Goal: Download file/media

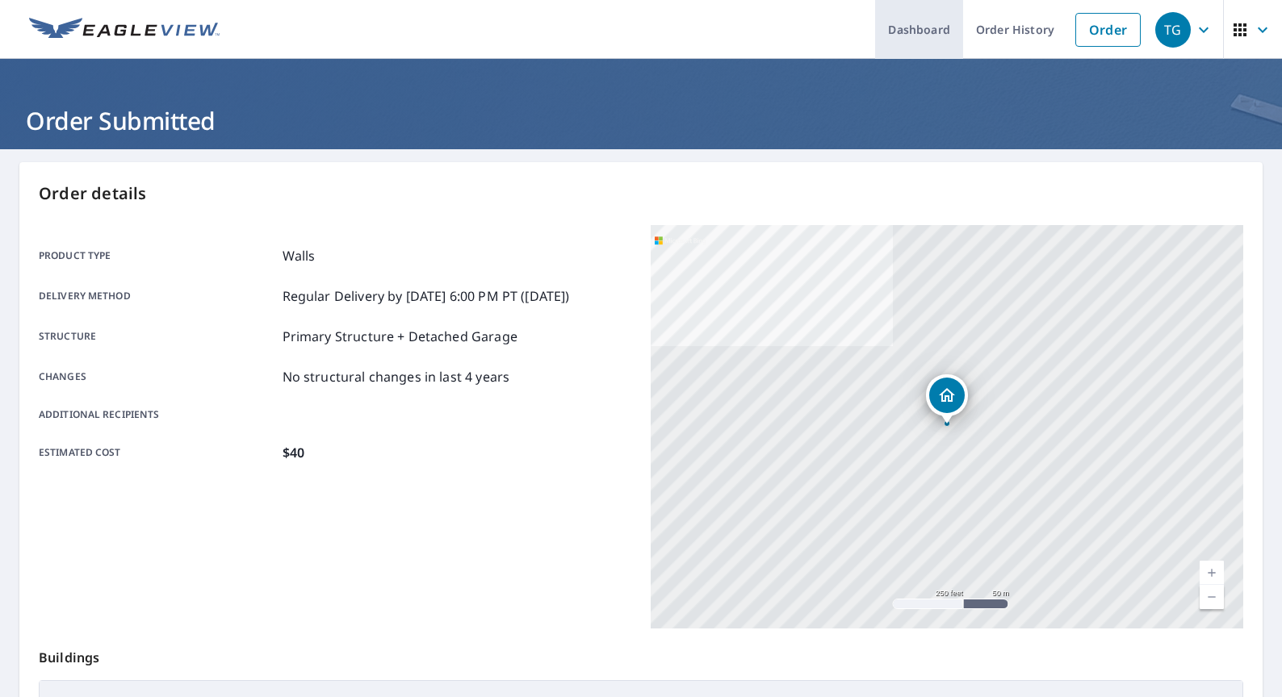
click at [939, 29] on link "Dashboard" at bounding box center [919, 29] width 88 height 59
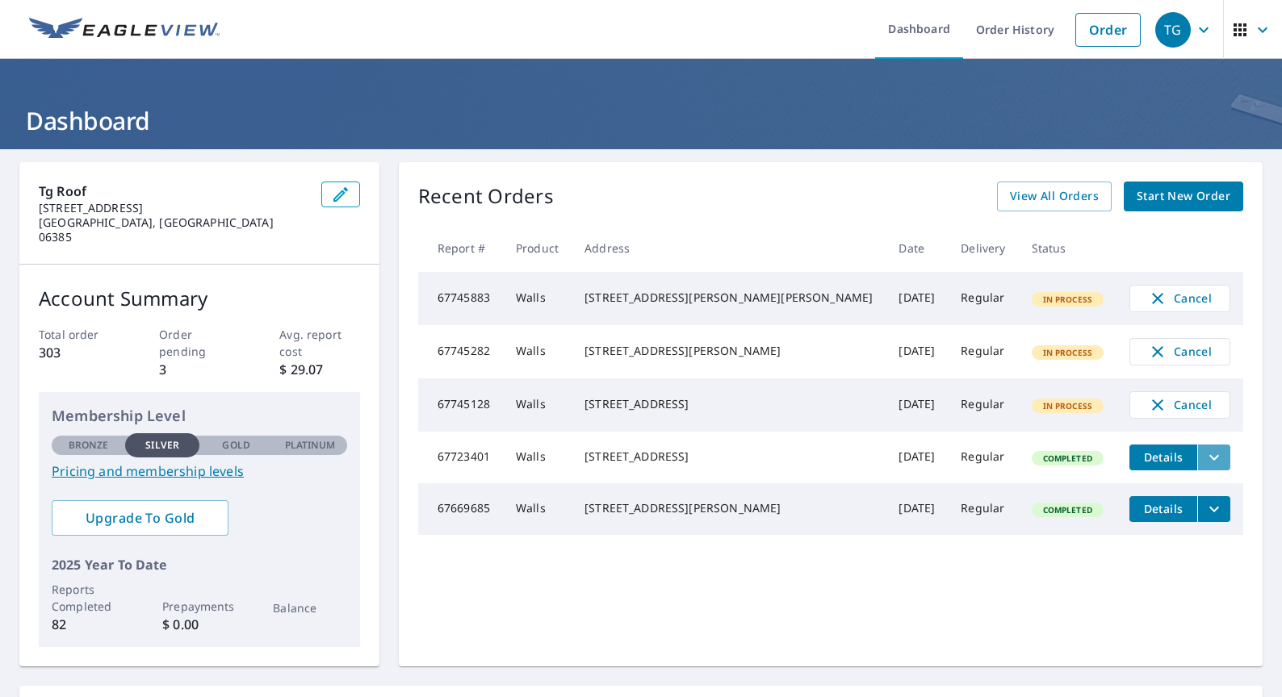
click at [1204, 467] on icon "filesDropdownBtn-67723401" at bounding box center [1213, 457] width 19 height 19
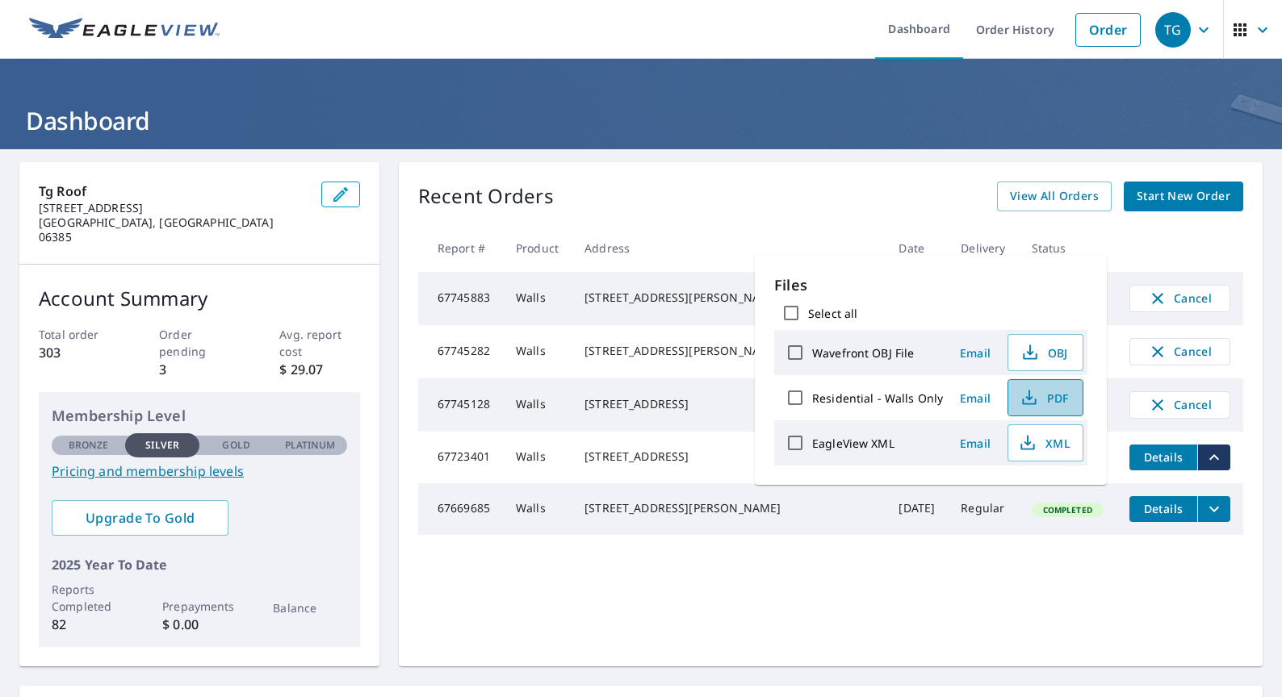
click at [1040, 408] on button "PDF" at bounding box center [1045, 397] width 76 height 37
